Goal: Task Accomplishment & Management: Manage account settings

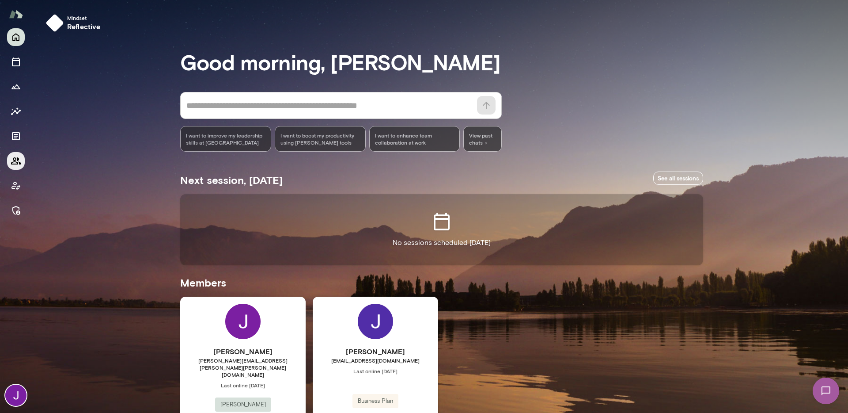
click at [19, 164] on icon "Members" at bounding box center [16, 161] width 11 height 11
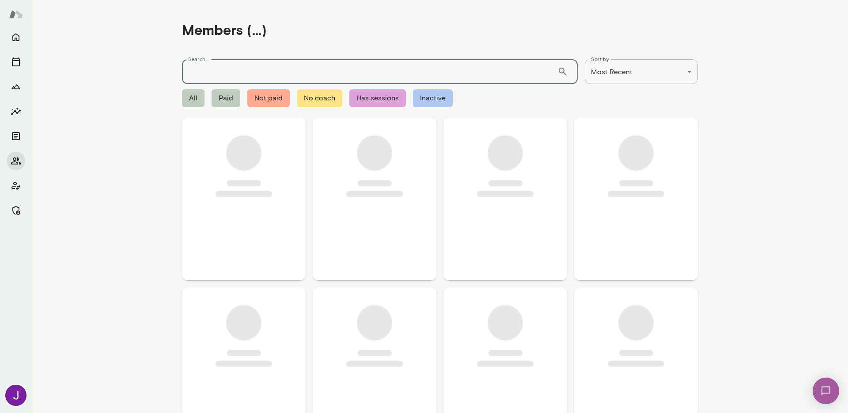
click at [225, 69] on input "Search..." at bounding box center [370, 71] width 376 height 25
click at [11, 210] on icon "Manage" at bounding box center [16, 210] width 11 height 11
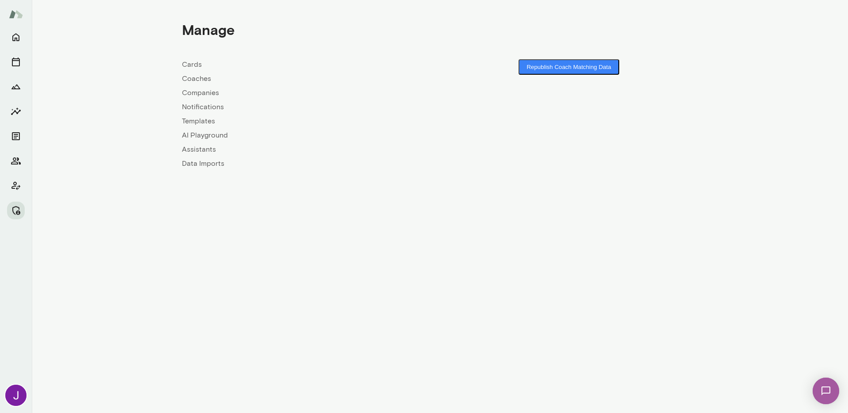
click at [203, 82] on link "Coaches" at bounding box center [311, 78] width 258 height 11
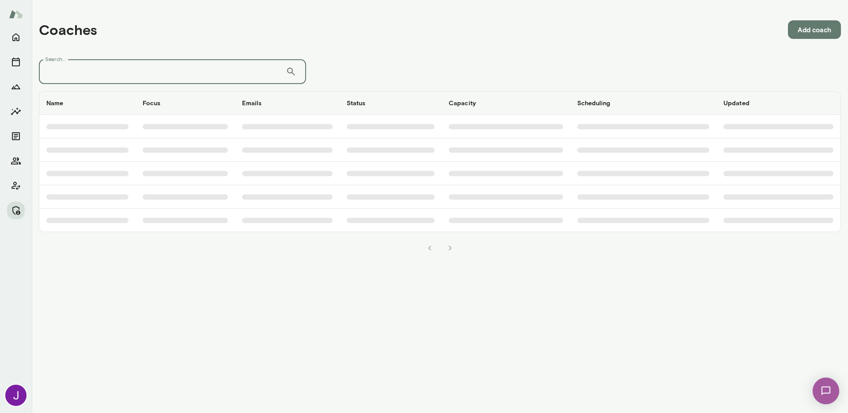
click at [200, 76] on input "Search..." at bounding box center [162, 71] width 247 height 25
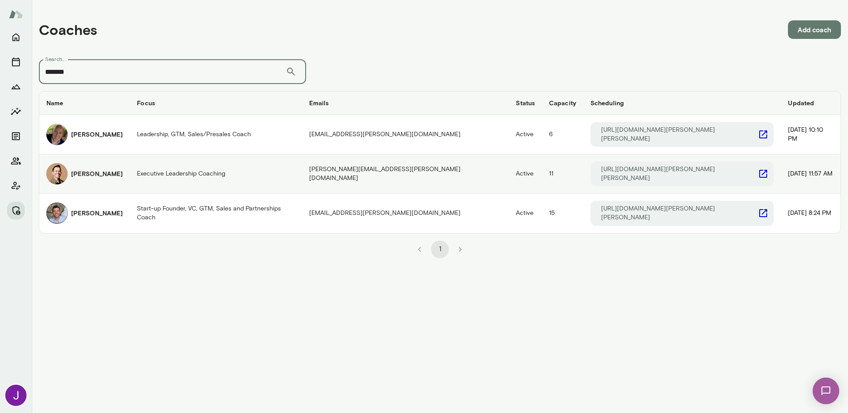
type input "*******"
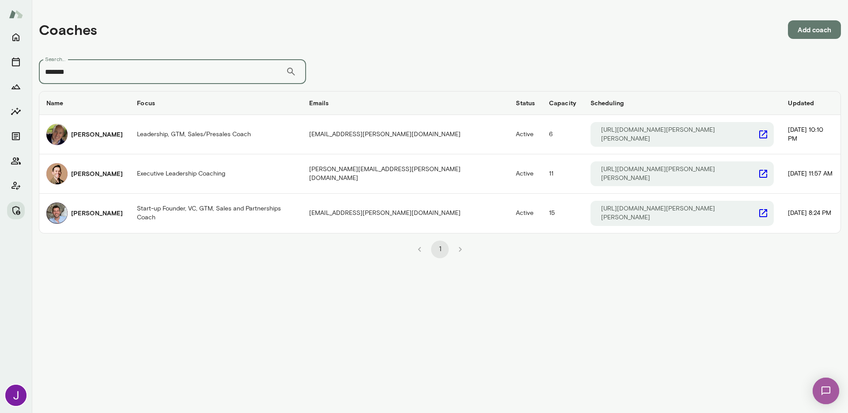
click at [173, 161] on td "Executive Leadership Coaching" at bounding box center [216, 173] width 172 height 39
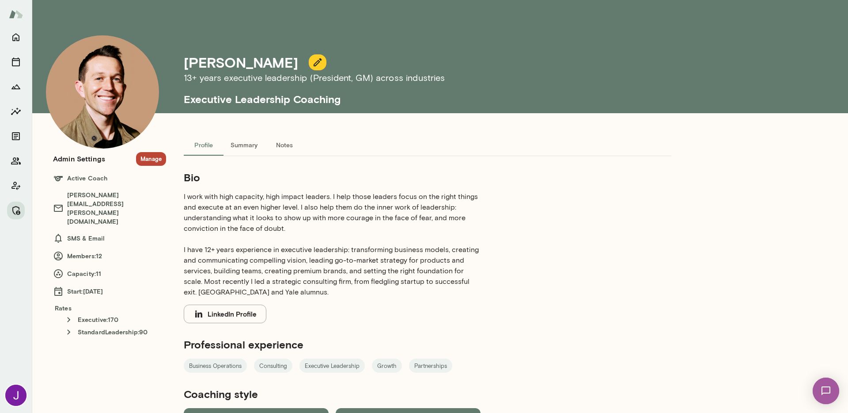
click at [144, 163] on button "Manage" at bounding box center [151, 159] width 30 height 14
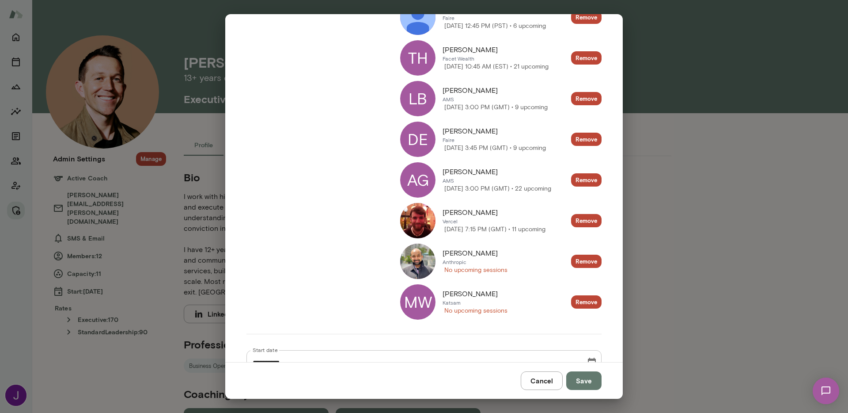
scroll to position [343, 0]
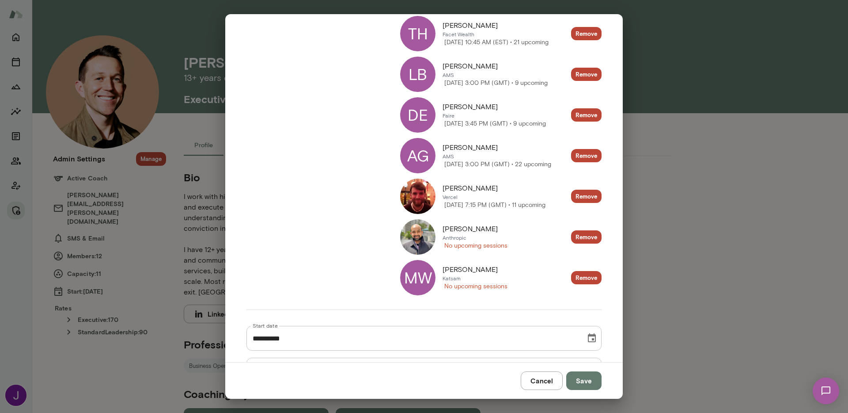
click at [410, 279] on div "MW" at bounding box center [417, 277] width 35 height 35
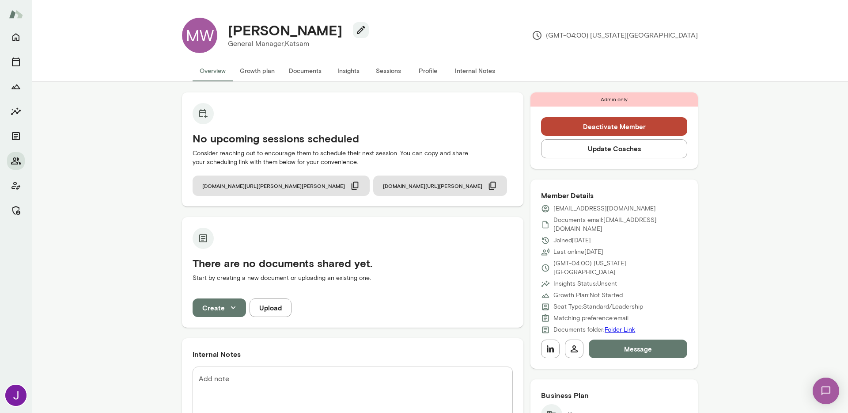
click at [376, 63] on button "Sessions" at bounding box center [388, 70] width 40 height 21
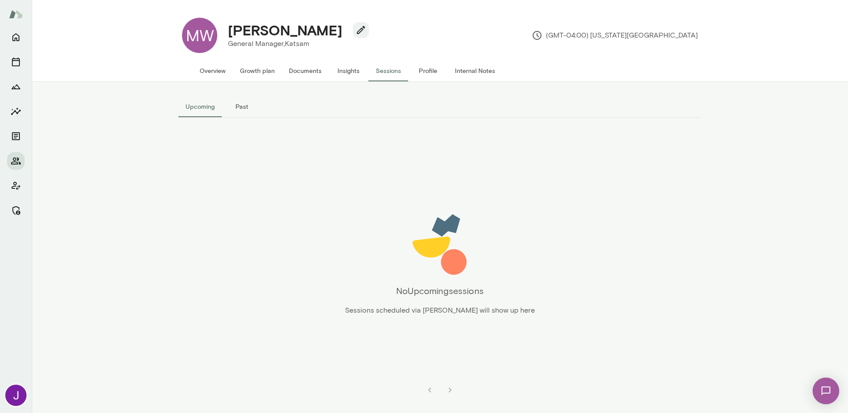
click at [242, 103] on button "Past" at bounding box center [242, 106] width 40 height 21
click at [222, 72] on button "Overview" at bounding box center [213, 70] width 40 height 21
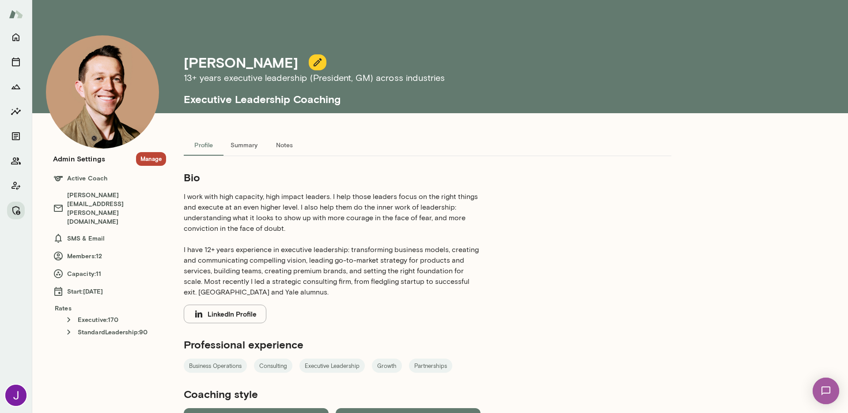
click at [151, 155] on button "Manage" at bounding box center [151, 159] width 30 height 14
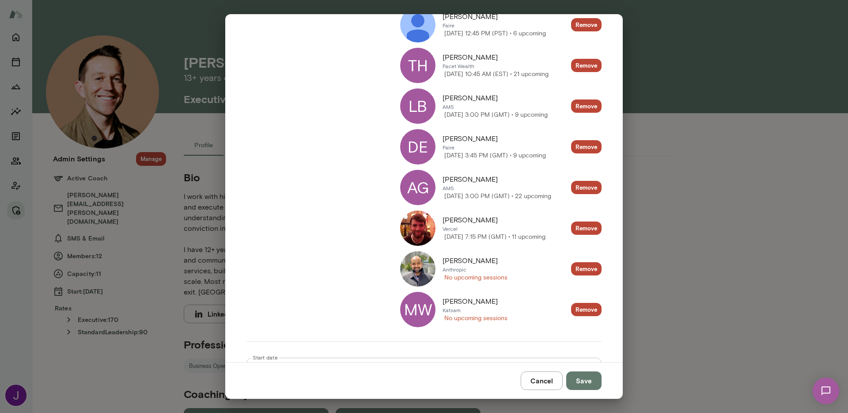
scroll to position [464, 0]
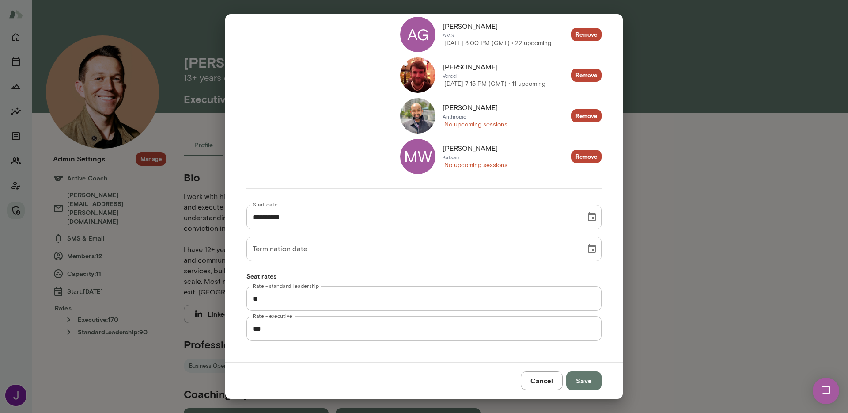
click at [405, 119] on img at bounding box center [417, 115] width 35 height 35
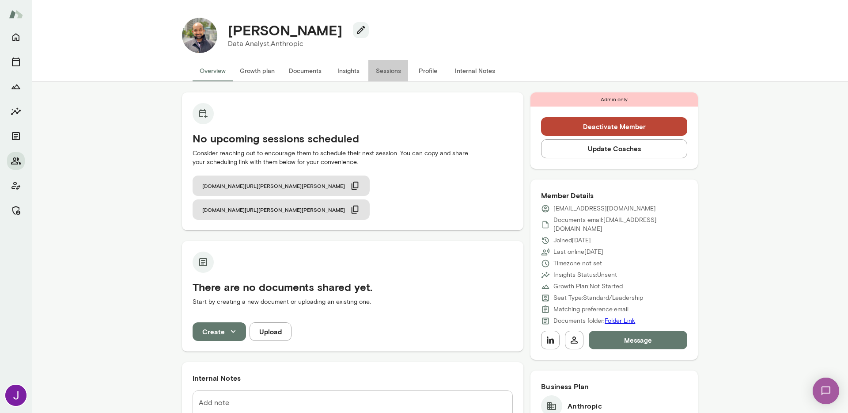
click at [388, 73] on button "Sessions" at bounding box center [388, 70] width 40 height 21
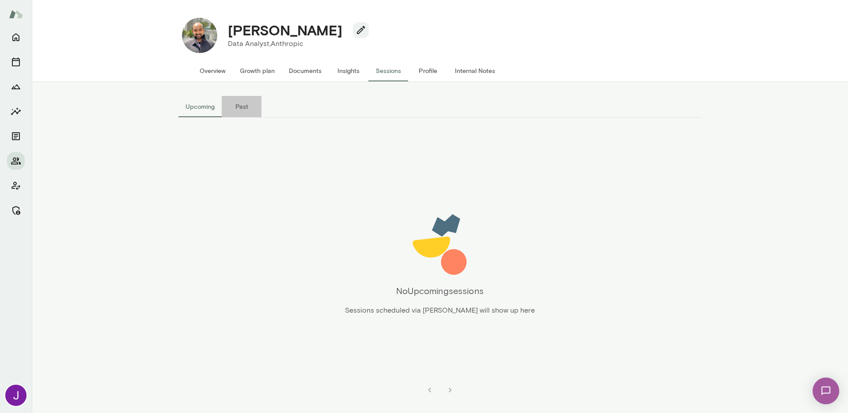
click at [233, 107] on button "Past" at bounding box center [242, 106] width 40 height 21
click at [213, 72] on button "Overview" at bounding box center [213, 70] width 40 height 21
